Goal: Information Seeking & Learning: Learn about a topic

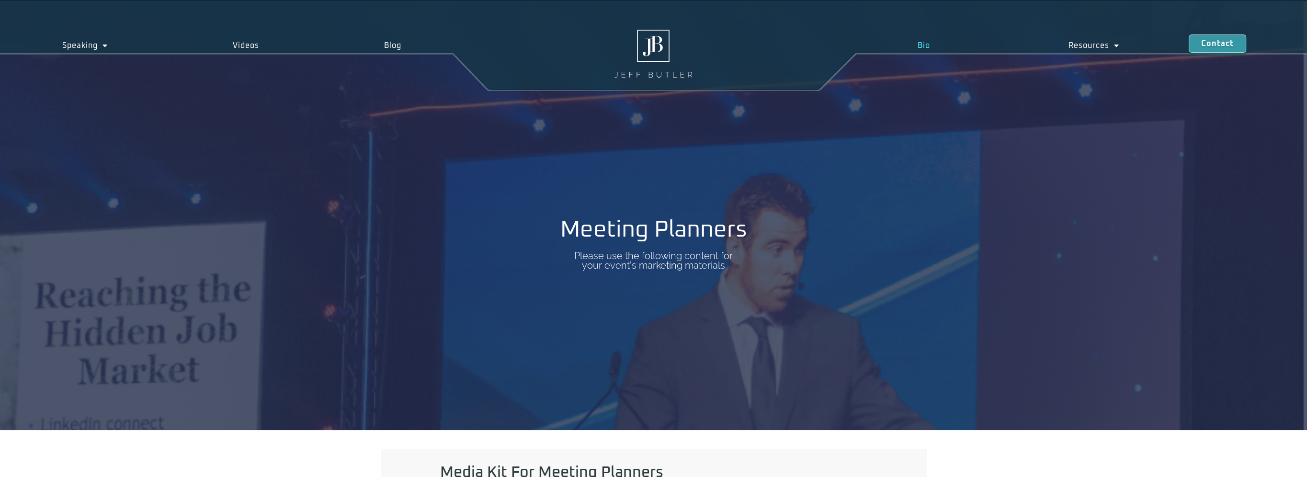
click at [922, 44] on link "Bio" at bounding box center [923, 45] width 151 height 22
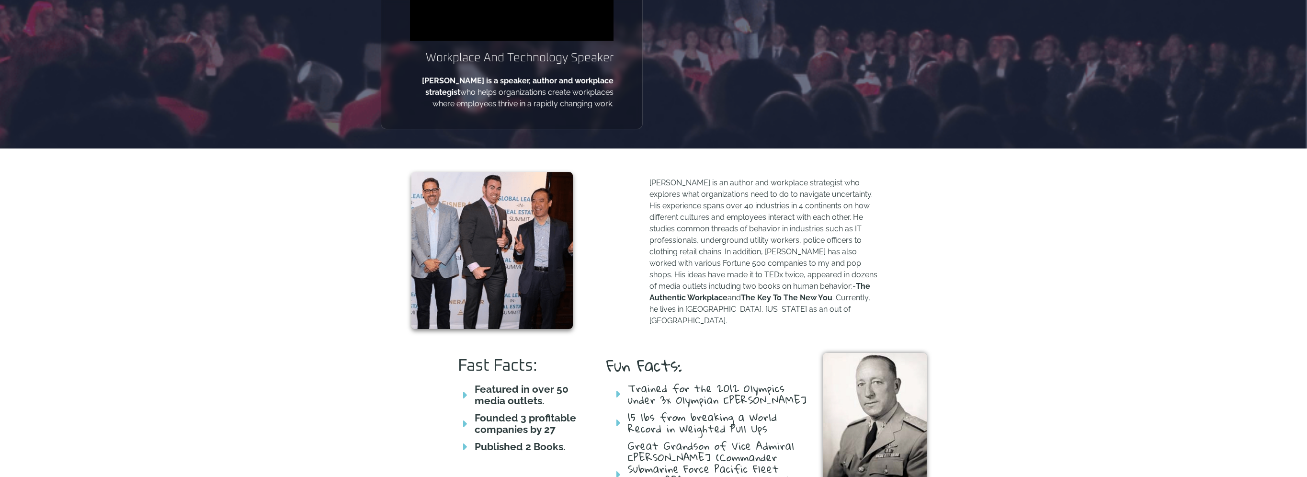
scroll to position [335, 0]
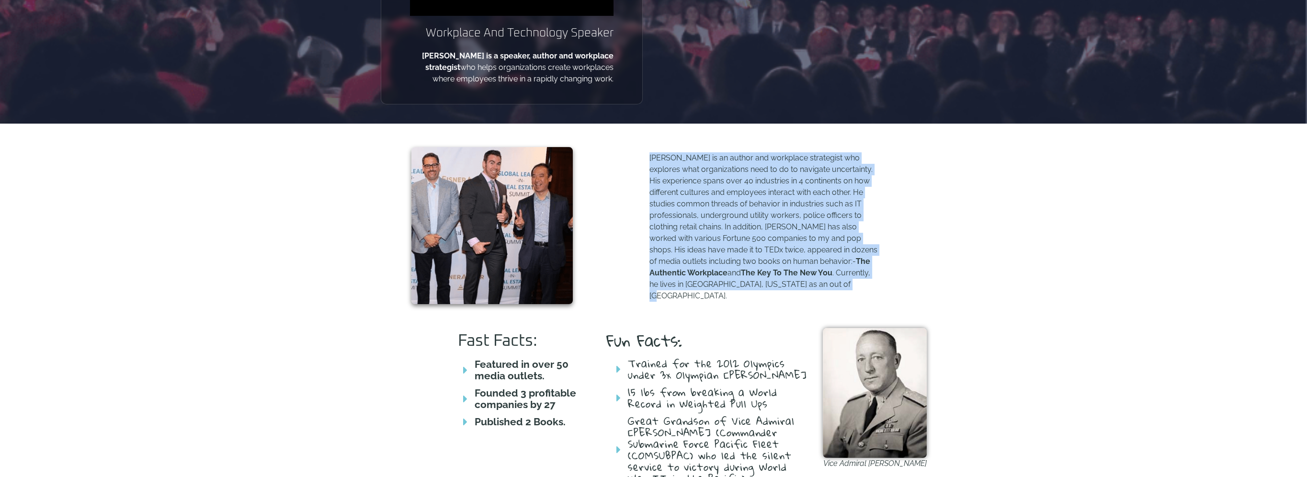
drag, startPoint x: 649, startPoint y: 159, endPoint x: 802, endPoint y: 282, distance: 195.2
click at [802, 282] on p "Jeff Butler is an author and workplace strategist who explores what organizatio…" at bounding box center [763, 226] width 229 height 149
drag, startPoint x: 802, startPoint y: 282, endPoint x: 748, endPoint y: 232, distance: 73.6
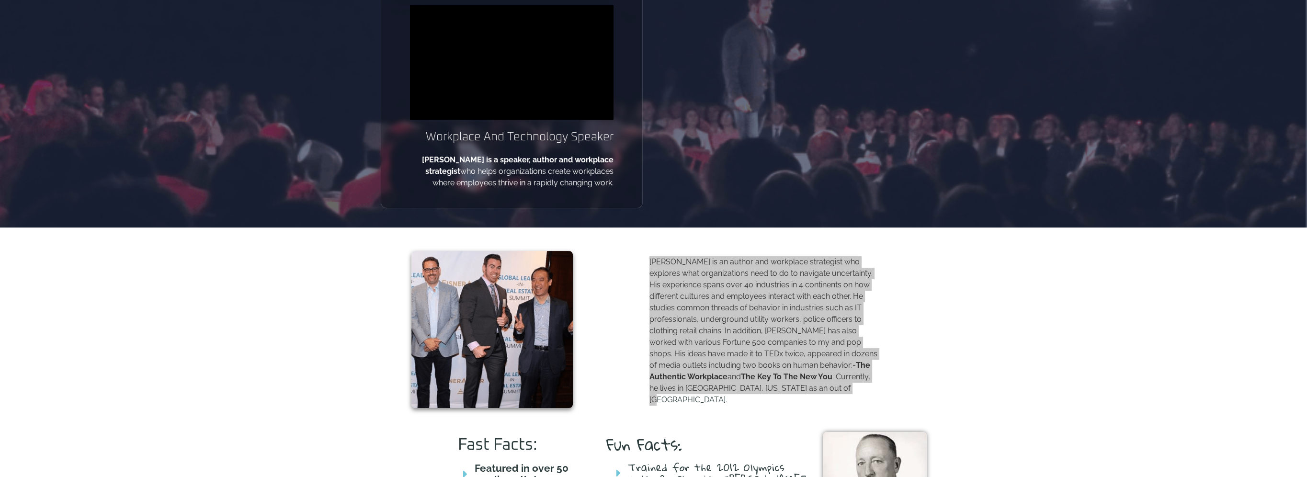
scroll to position [0, 0]
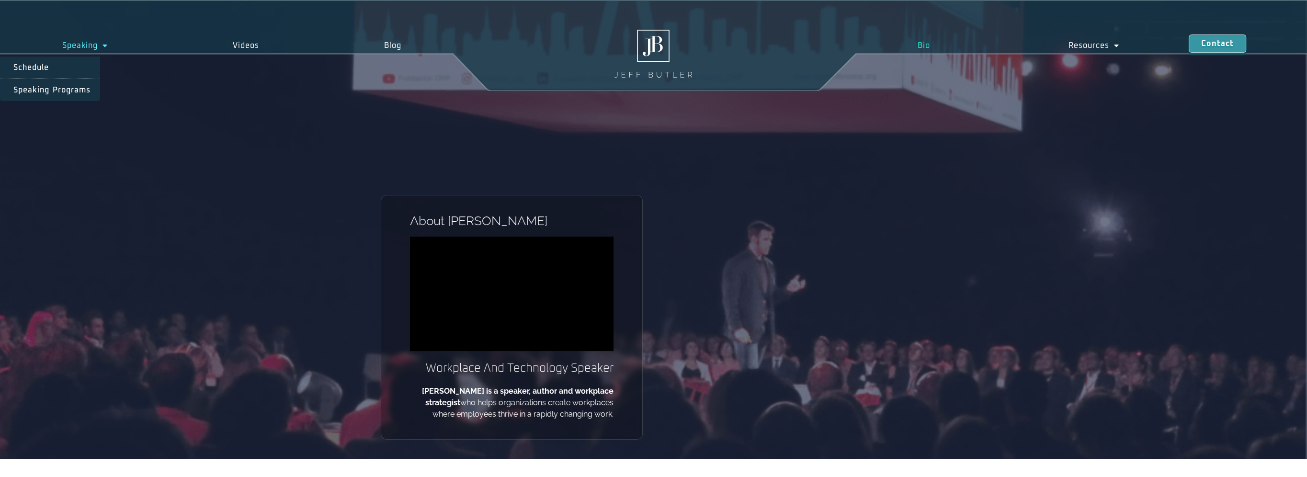
click at [103, 46] on span "Menu" at bounding box center [103, 45] width 10 height 17
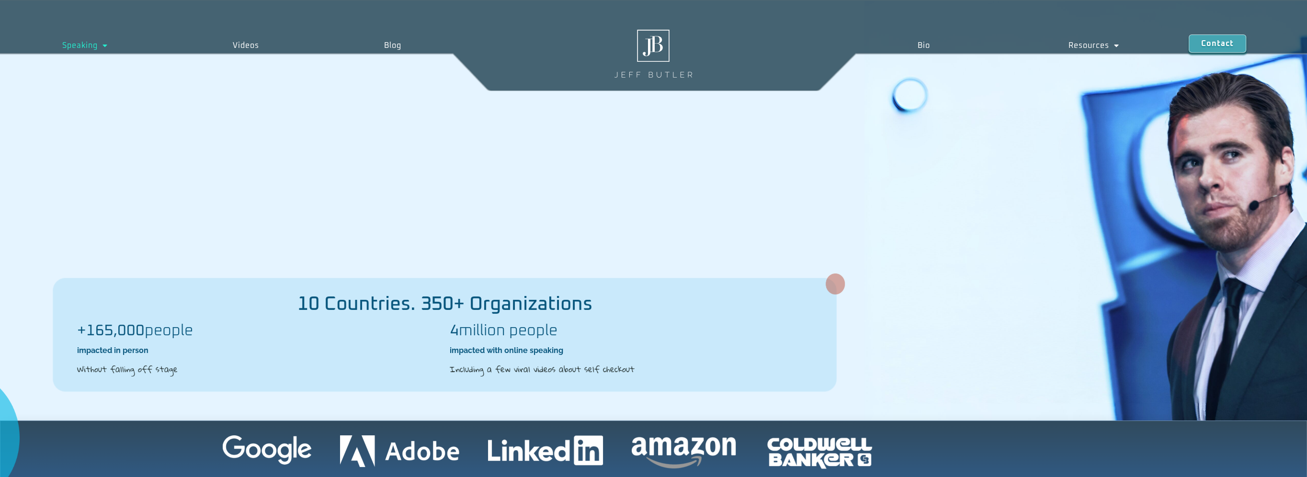
click at [637, 54] on img at bounding box center [654, 54] width 78 height 48
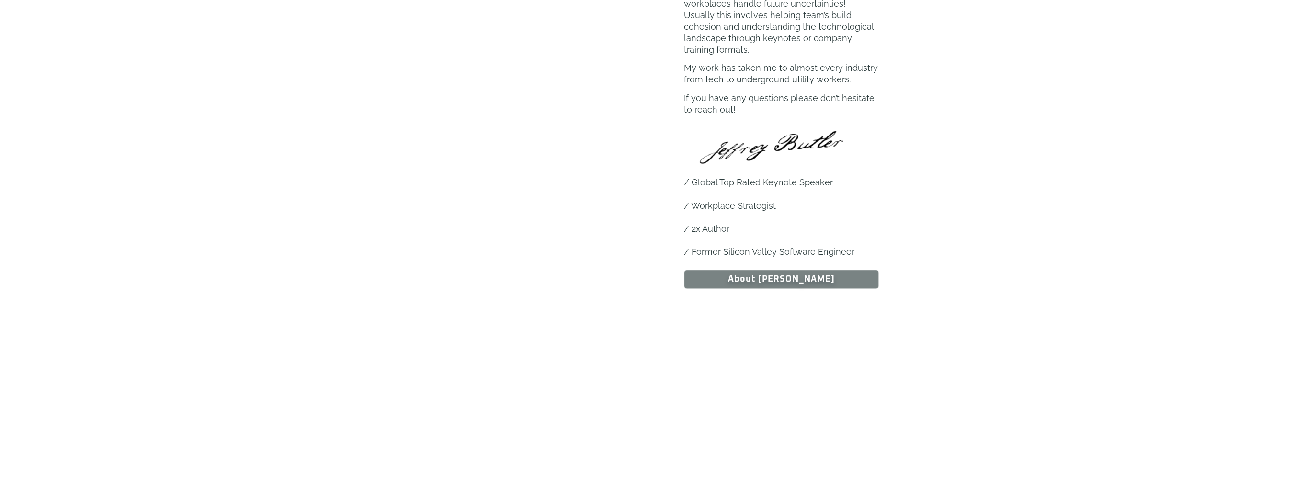
scroll to position [527, 0]
